Goal: Task Accomplishment & Management: Manage account settings

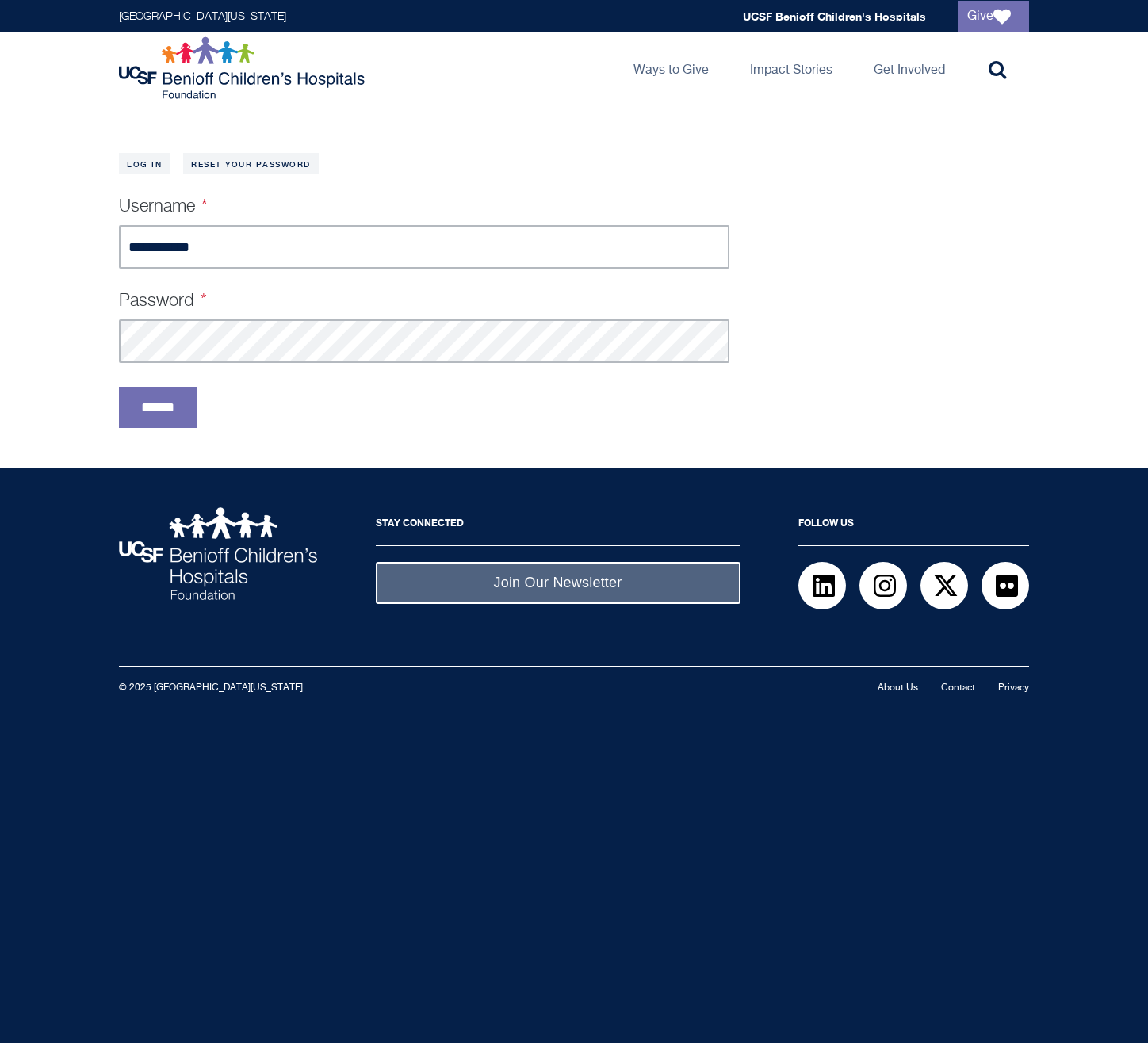
type input "**********"
click at [119, 387] on input "******" at bounding box center [158, 408] width 78 height 41
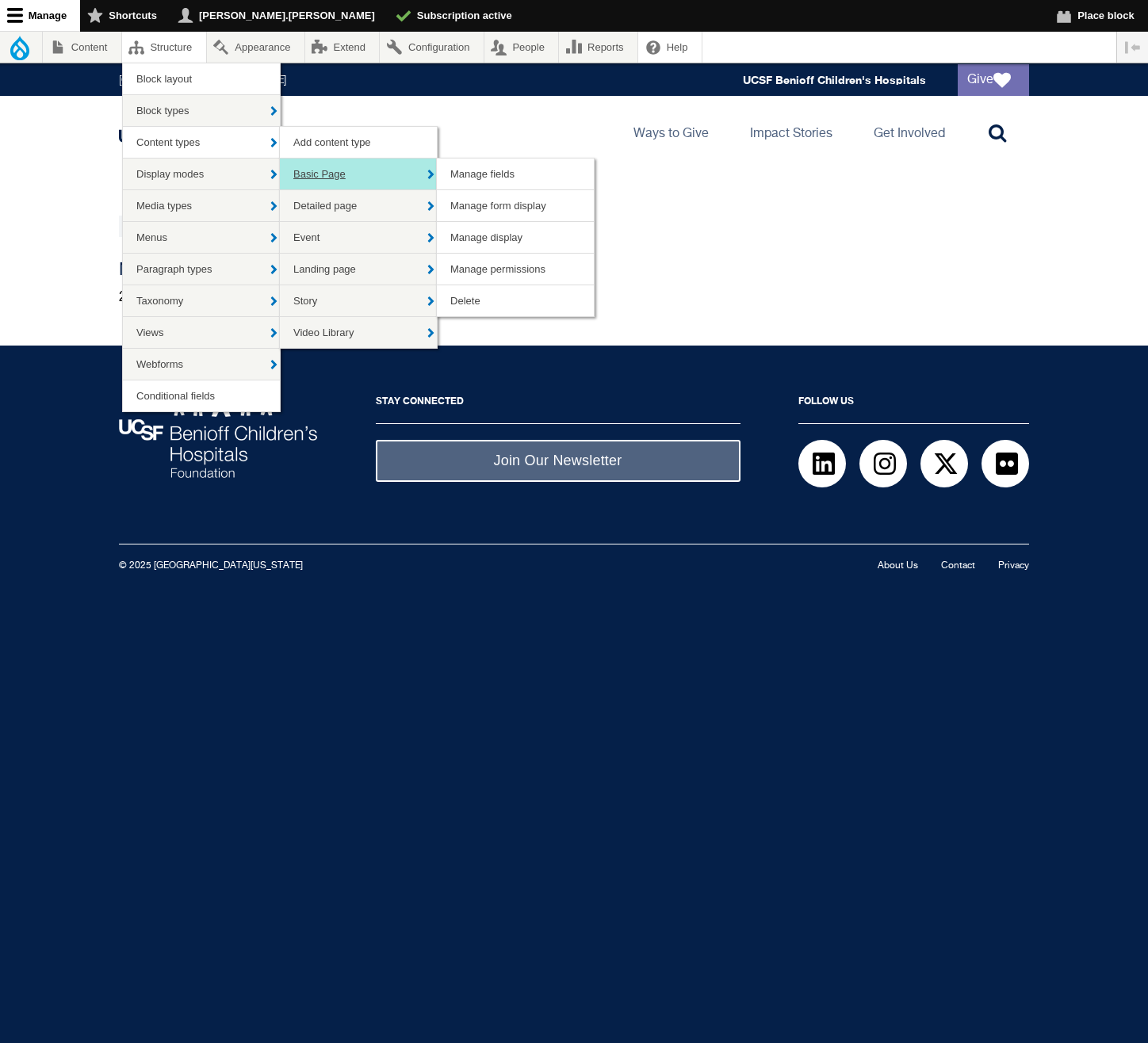
click at [348, 171] on link "Basic Page" at bounding box center [358, 174] width 157 height 31
